Goal: Information Seeking & Learning: Learn about a topic

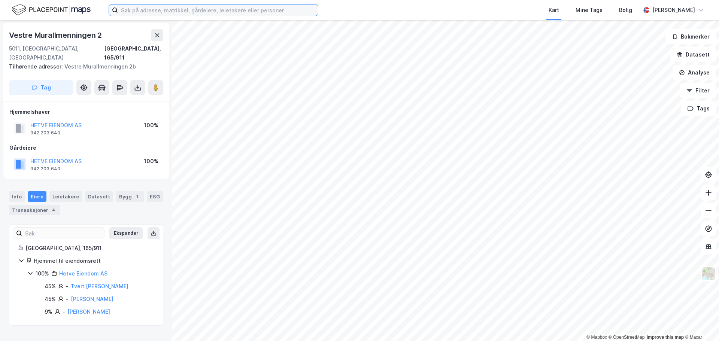
click at [263, 13] on input at bounding box center [218, 9] width 200 height 11
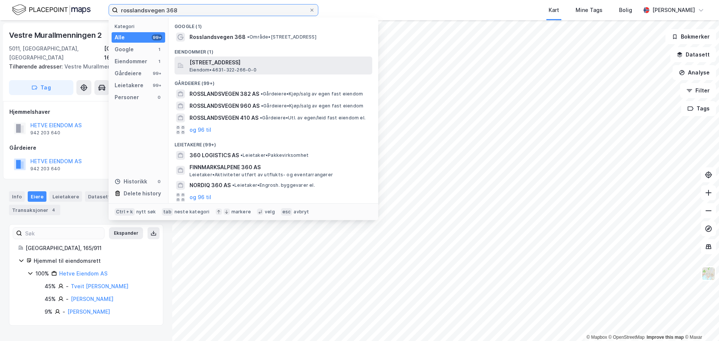
type input "rosslandsvegen 368"
click at [243, 65] on span "[STREET_ADDRESS]" at bounding box center [279, 62] width 180 height 9
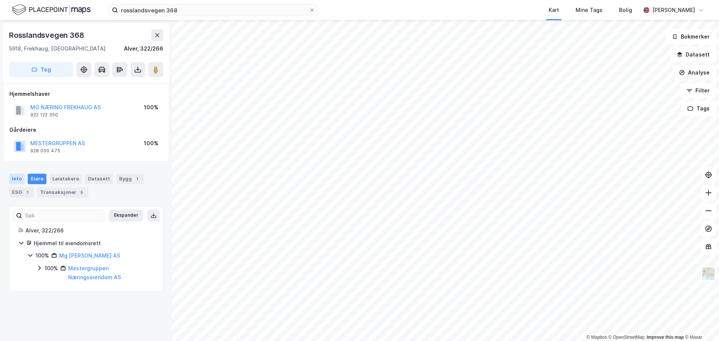
click at [18, 174] on div "Info" at bounding box center [17, 179] width 16 height 10
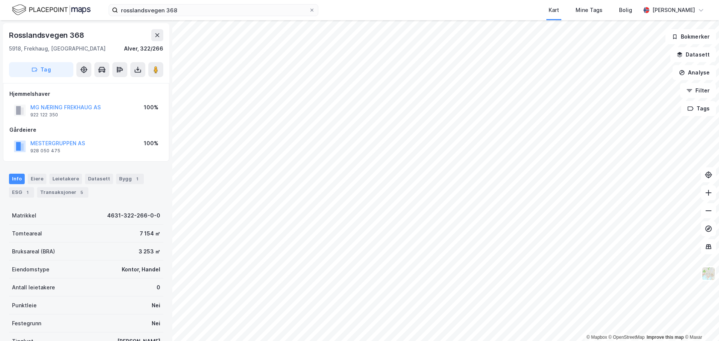
click at [18, 175] on div "Info" at bounding box center [17, 179] width 16 height 10
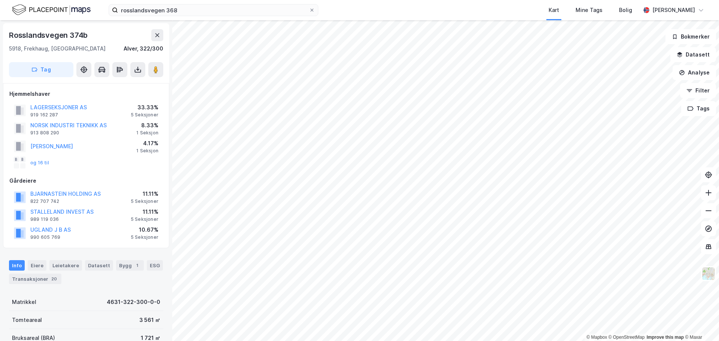
scroll to position [0, 0]
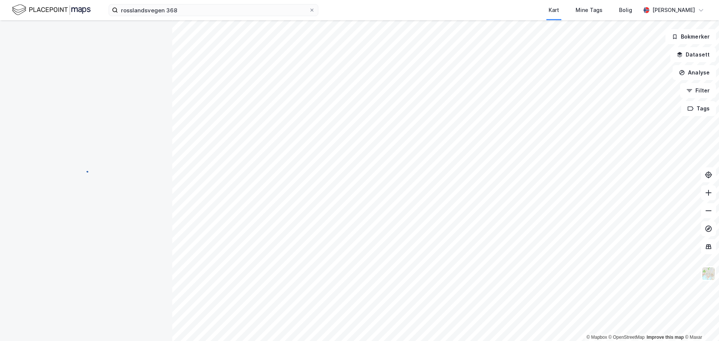
scroll to position [0, 0]
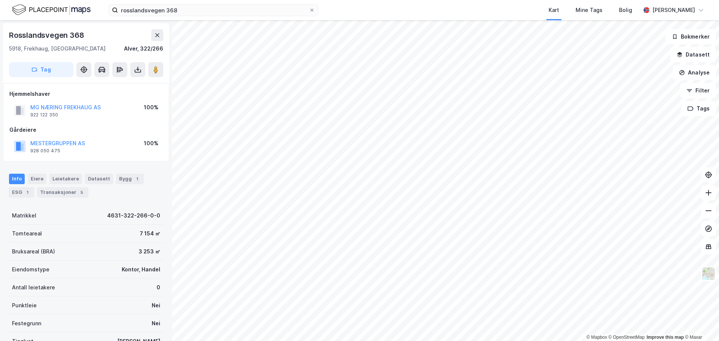
scroll to position [0, 0]
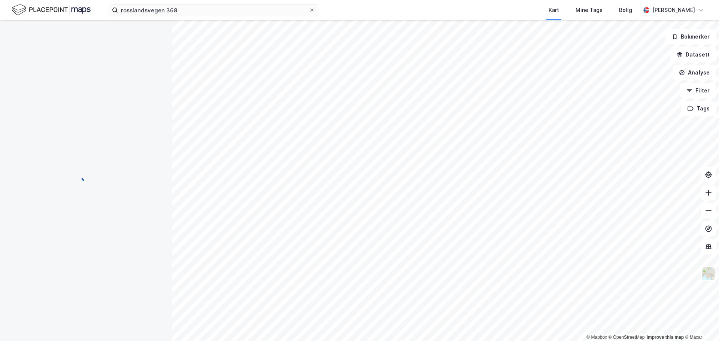
scroll to position [0, 0]
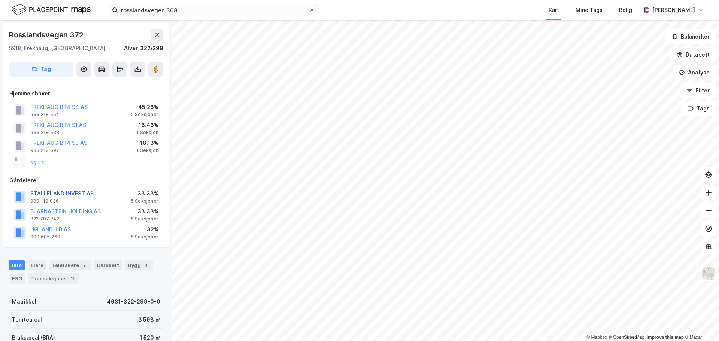
click at [0, 0] on button "STALLELAND INVEST AS" at bounding box center [0, 0] width 0 height 0
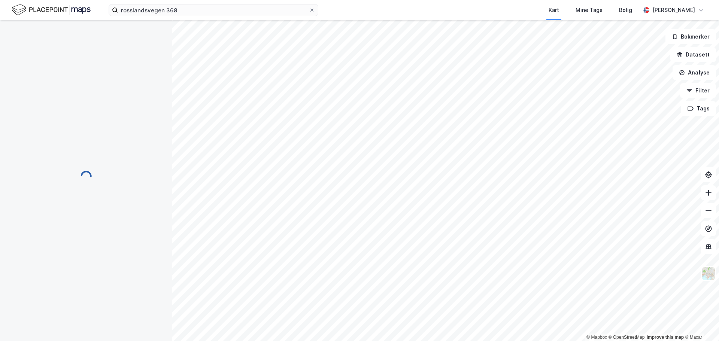
scroll to position [0, 0]
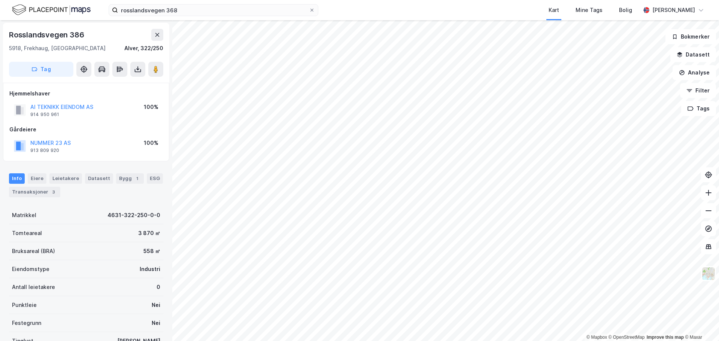
scroll to position [0, 0]
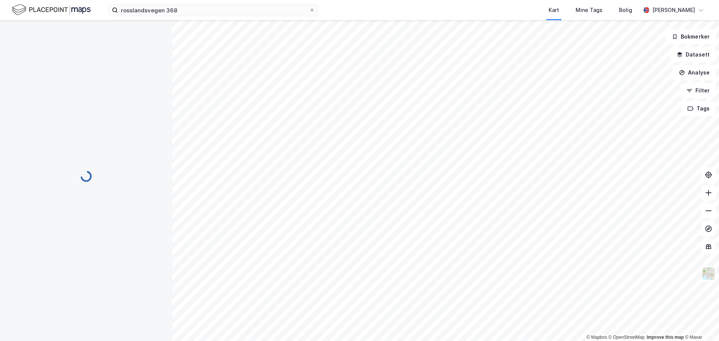
scroll to position [0, 0]
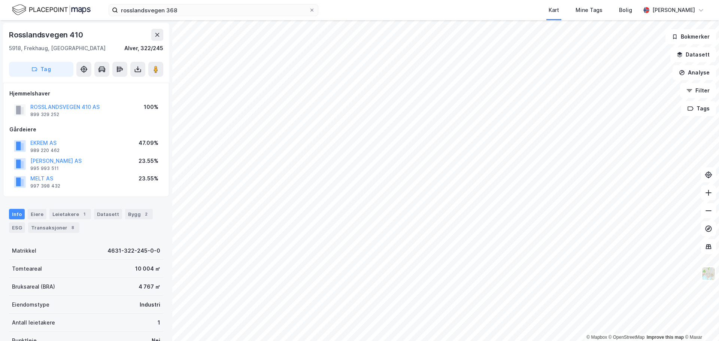
scroll to position [0, 0]
